Goal: Information Seeking & Learning: Learn about a topic

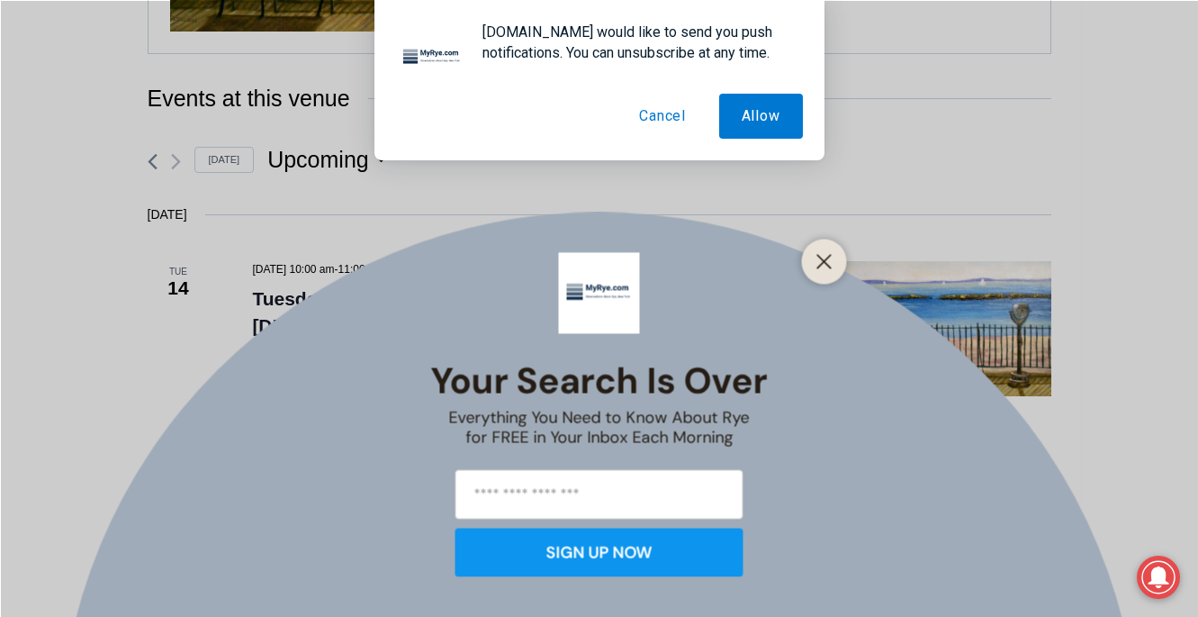
scroll to position [858, 0]
click at [824, 263] on icon "Close" at bounding box center [824, 261] width 16 height 16
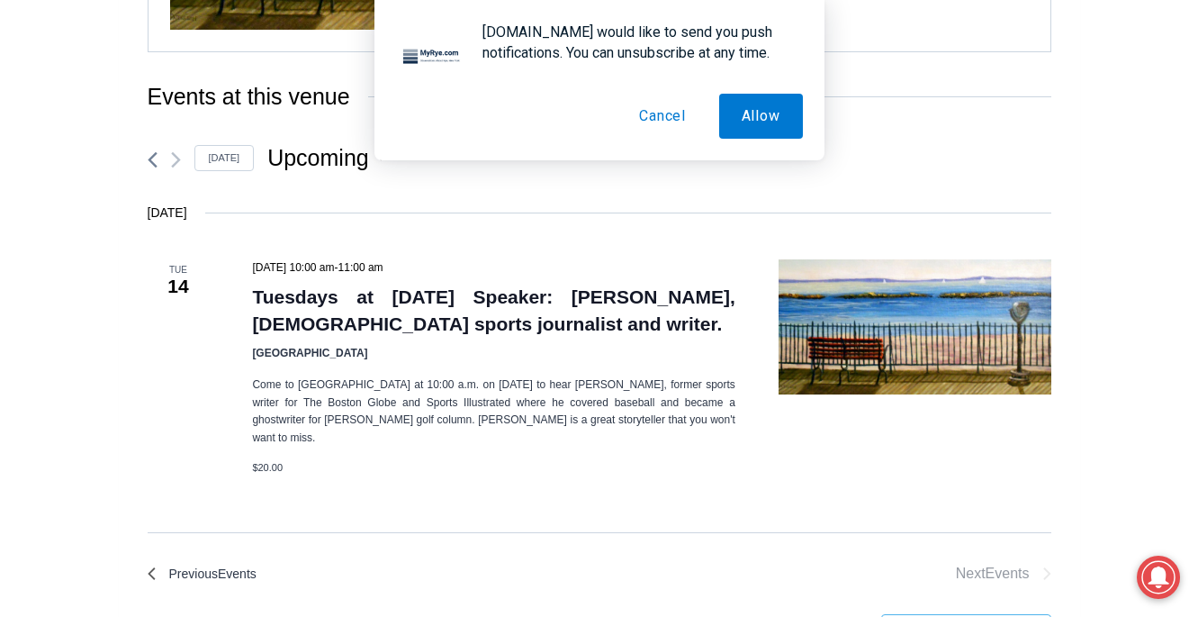
click at [656, 117] on button "Cancel" at bounding box center [663, 116] width 92 height 45
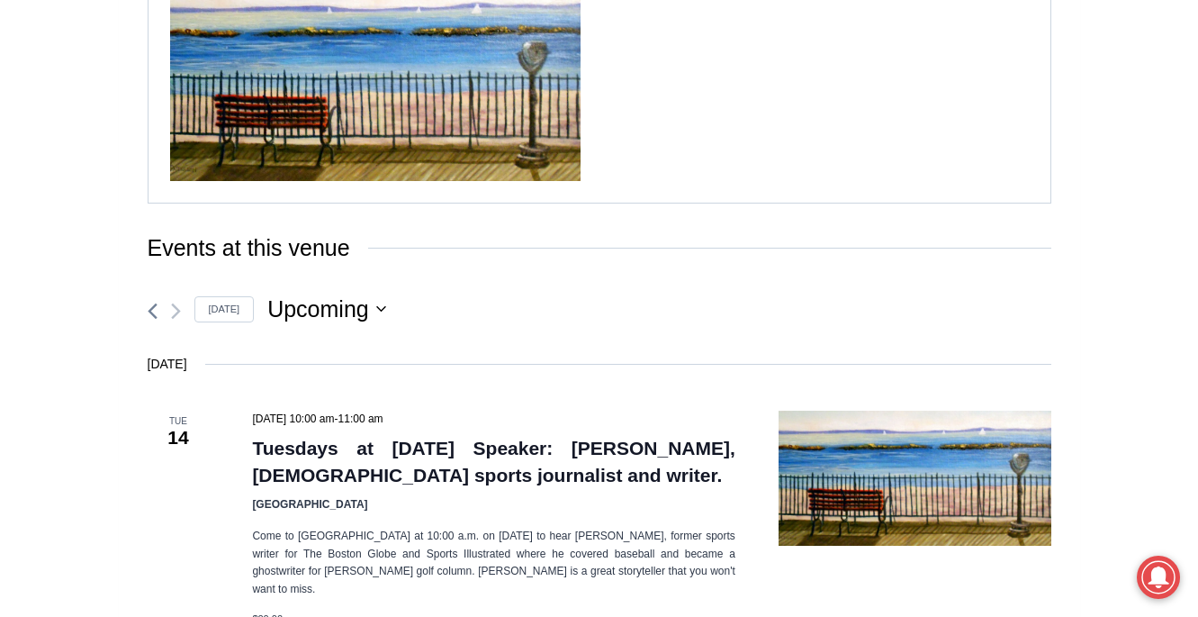
scroll to position [708, 0]
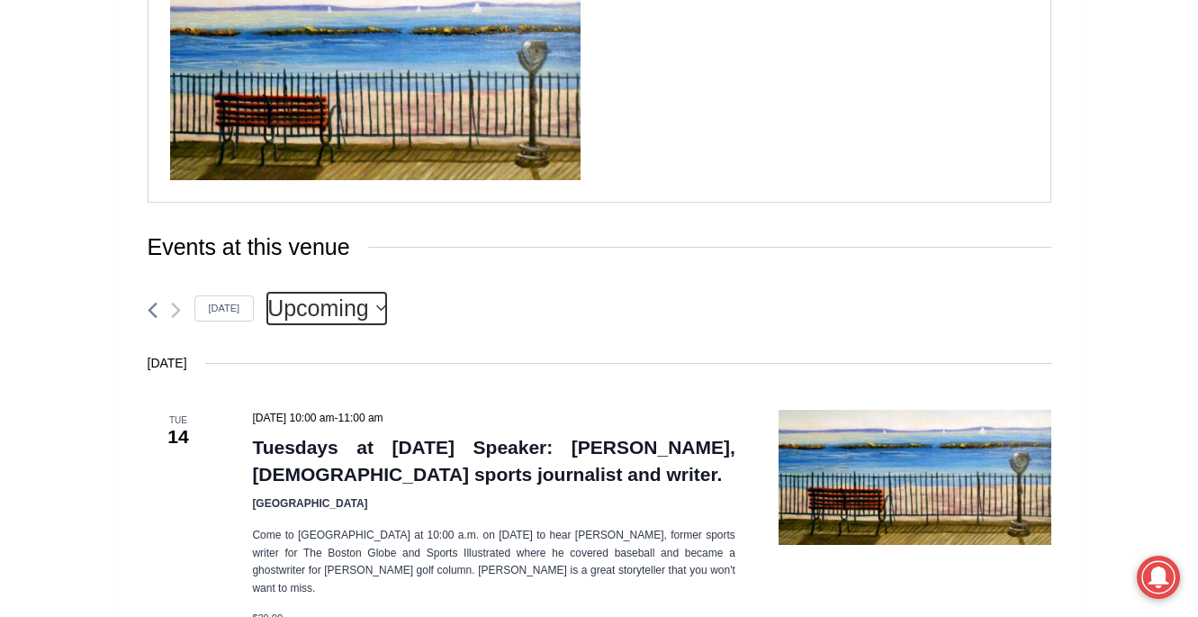
click at [376, 311] on icon "Click to toggle datepicker" at bounding box center [381, 307] width 10 height 7
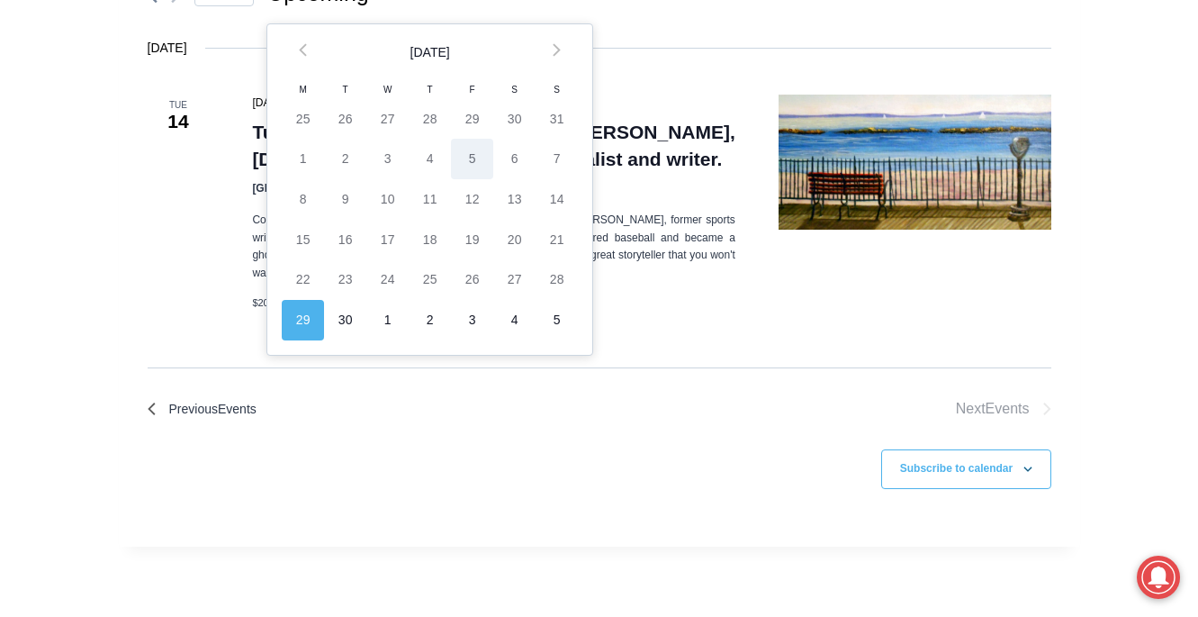
scroll to position [1027, 0]
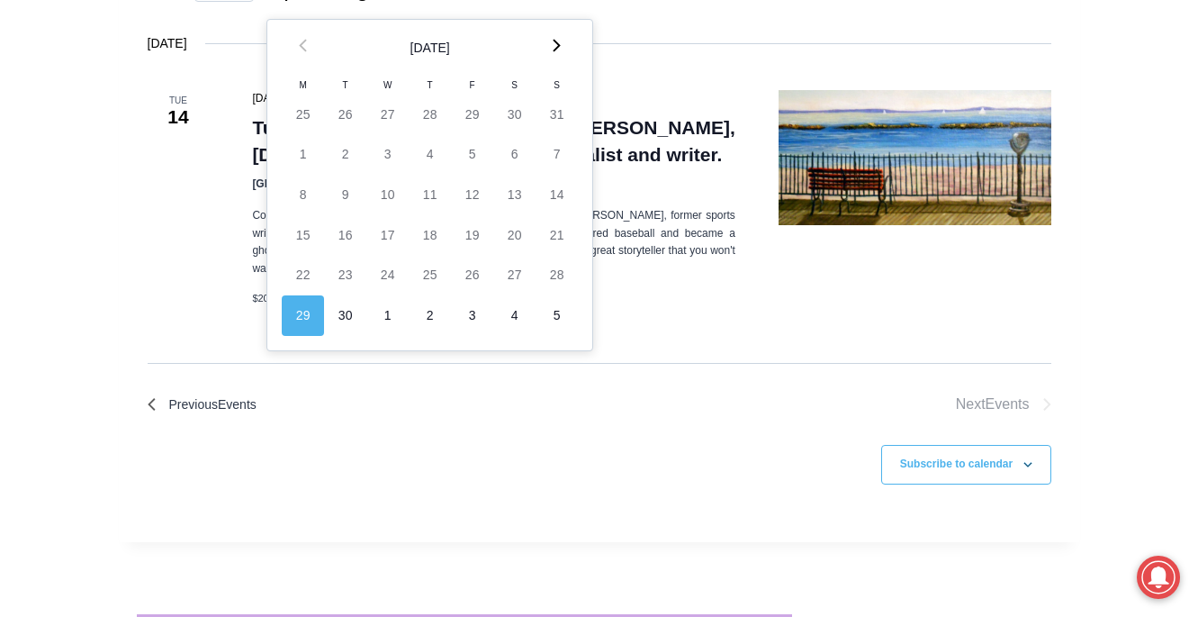
click at [560, 52] on th "Next" at bounding box center [557, 48] width 42 height 57
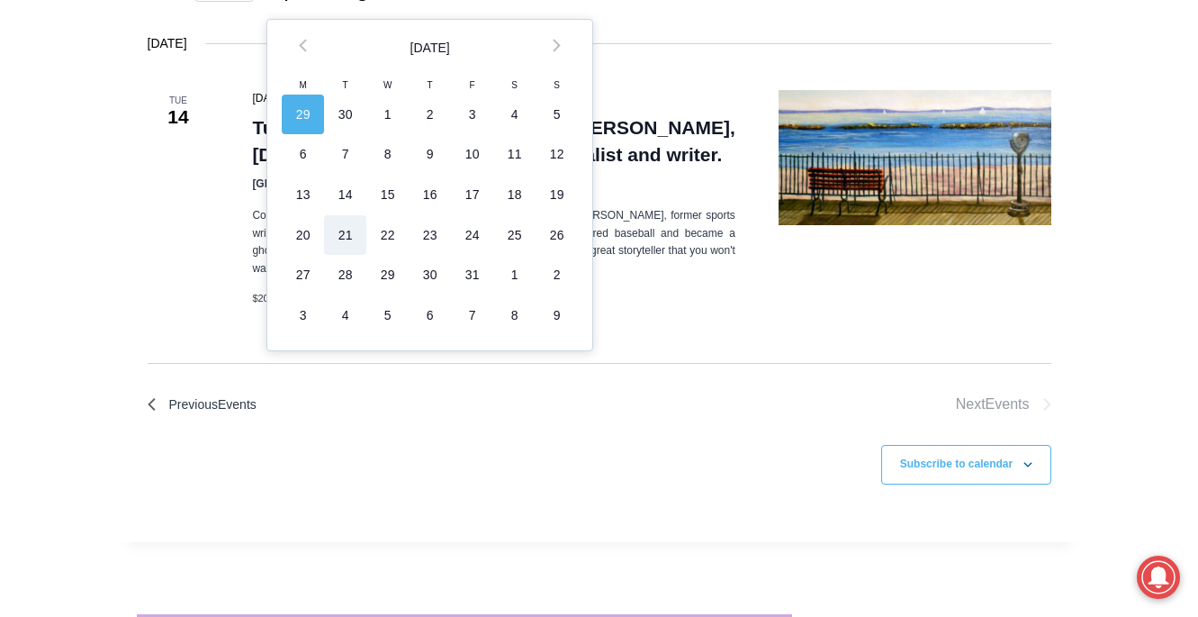
click at [345, 232] on td "21" at bounding box center [345, 235] width 42 height 41
type input "**********"
click at [553, 50] on icon at bounding box center [557, 46] width 8 height 14
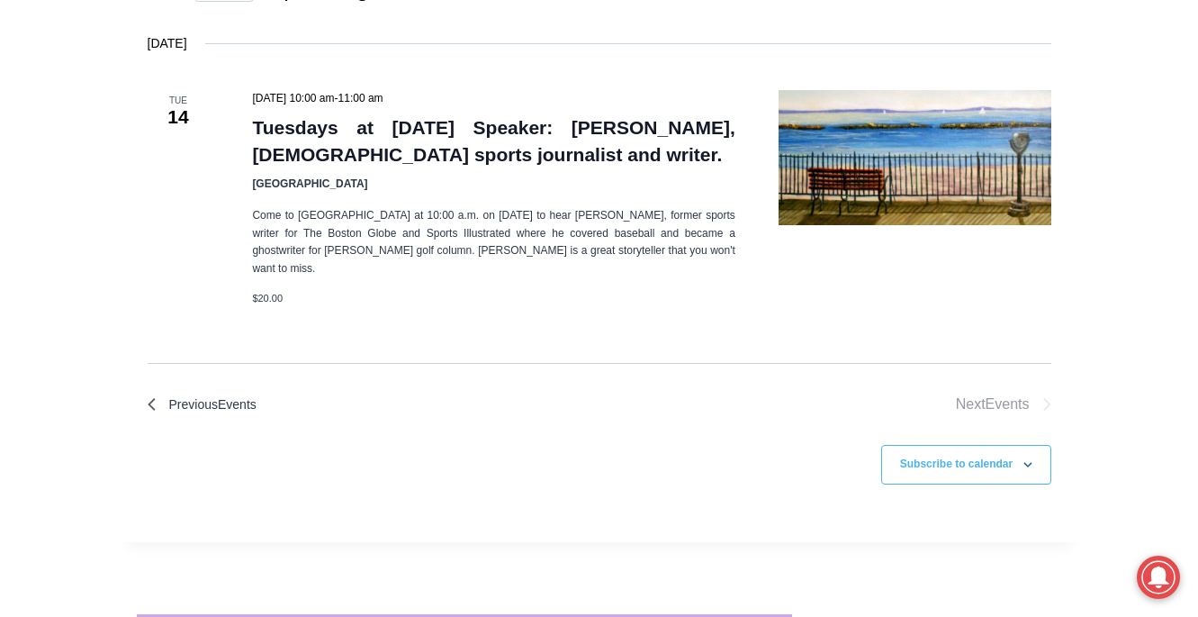
scroll to position [1006, 0]
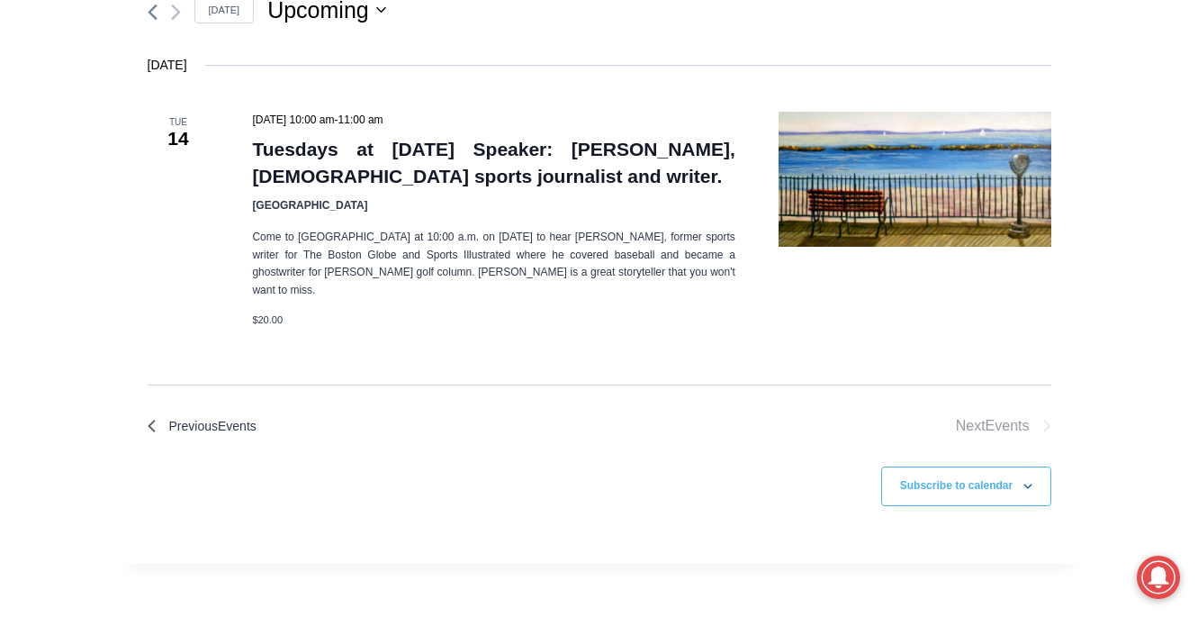
click at [634, 170] on h3 "Tuesdays at [DATE] Speaker: [PERSON_NAME], [DEMOGRAPHIC_DATA] sports journalist…" at bounding box center [493, 163] width 483 height 54
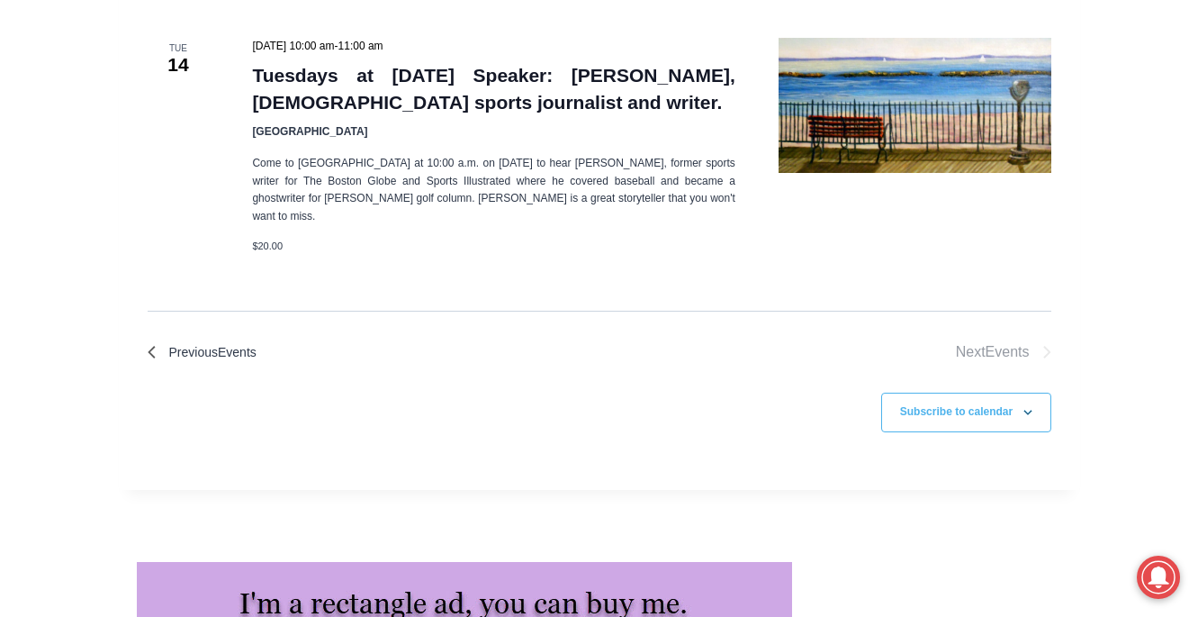
scroll to position [1107, 0]
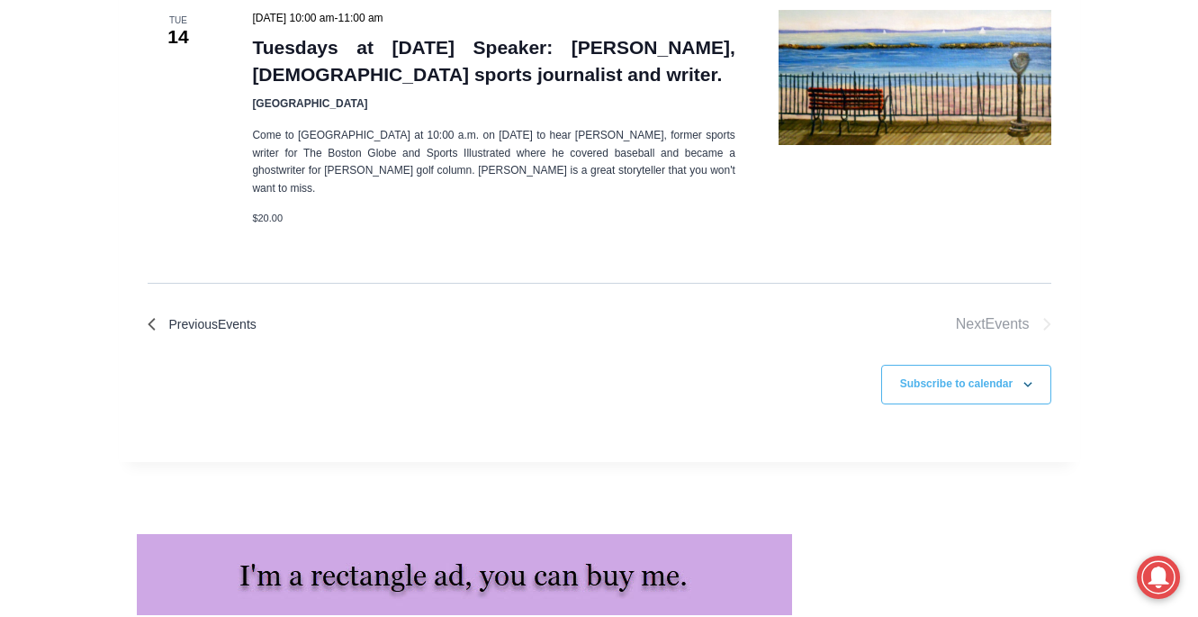
click at [976, 312] on li "Next Events" at bounding box center [826, 323] width 452 height 23
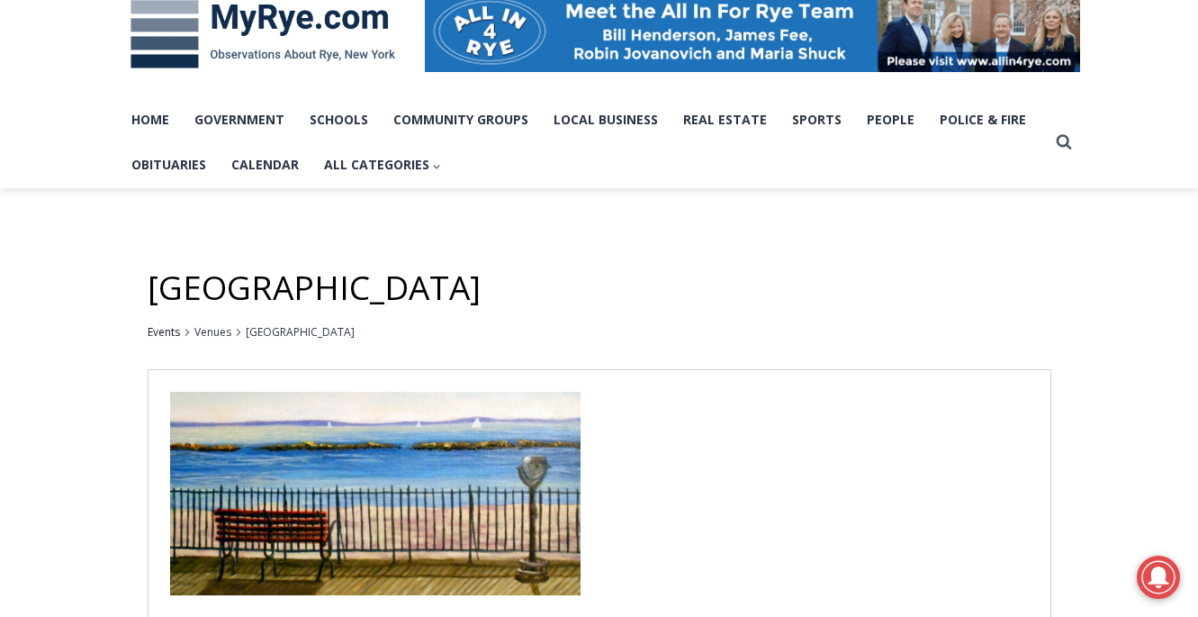
scroll to position [232, 0]
